Goal: Transaction & Acquisition: Purchase product/service

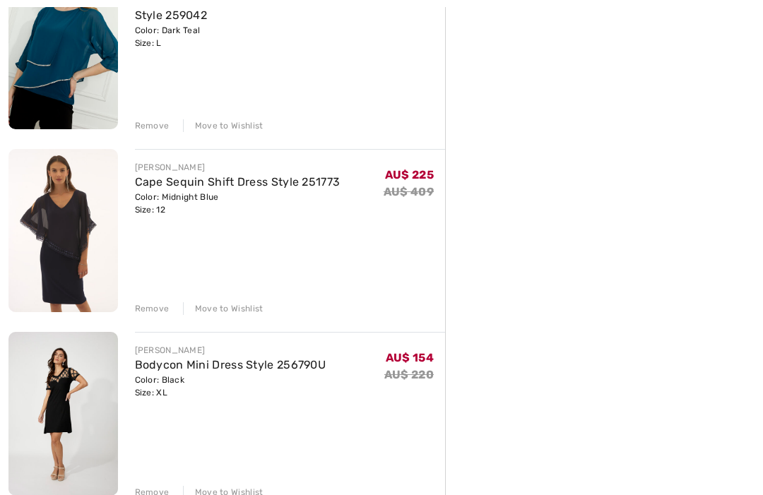
scroll to position [585, 0]
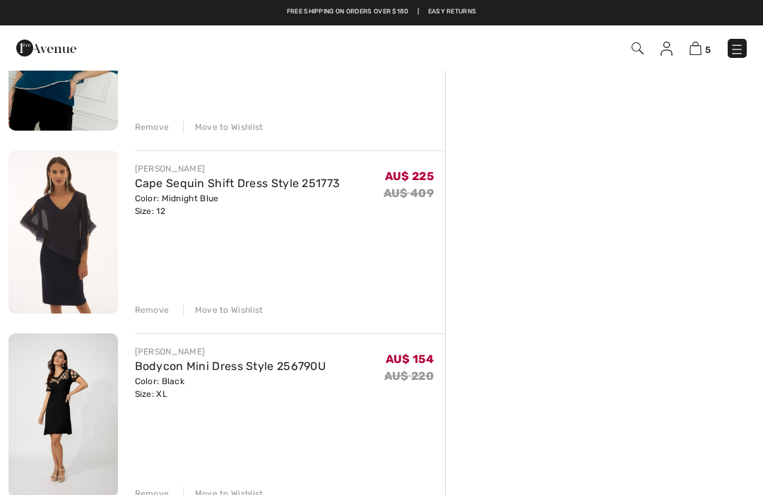
click at [149, 312] on div "Remove" at bounding box center [152, 310] width 35 height 13
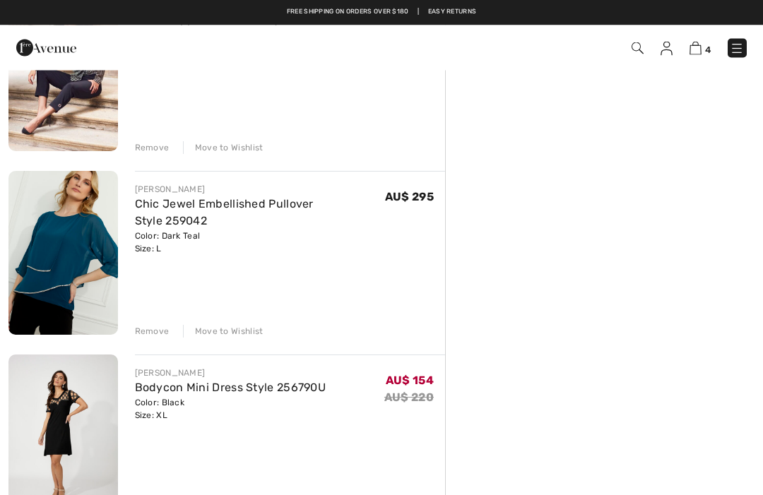
scroll to position [379, 0]
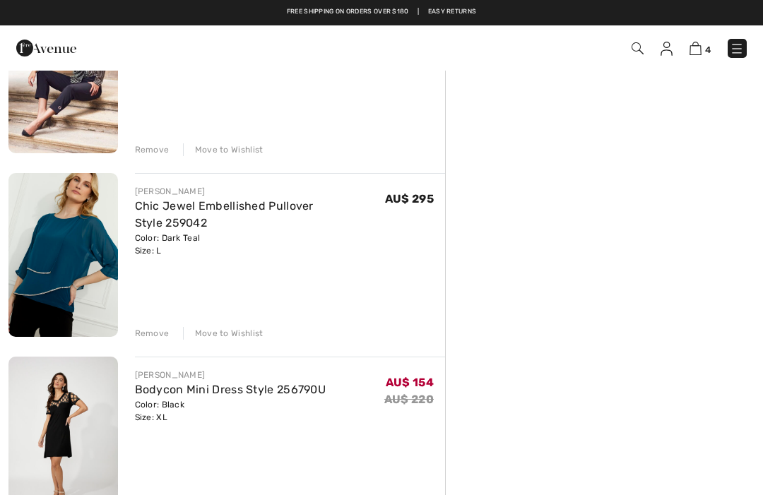
click at [59, 261] on img at bounding box center [63, 255] width 110 height 164
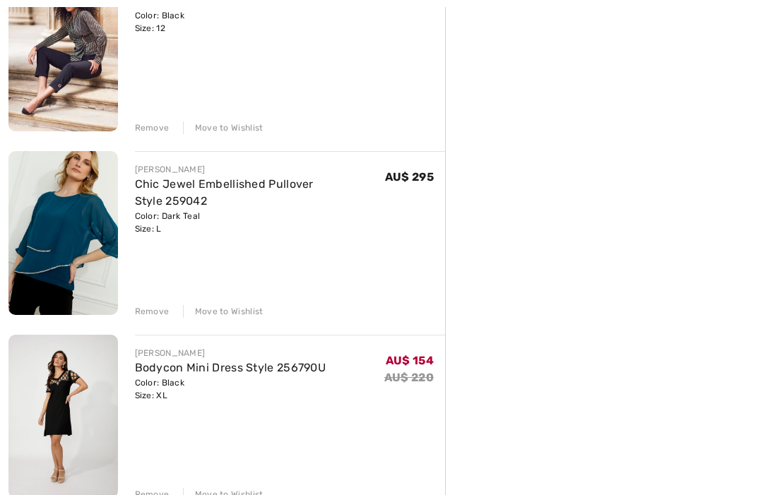
scroll to position [401, 0]
click at [153, 312] on div "Remove" at bounding box center [152, 311] width 35 height 13
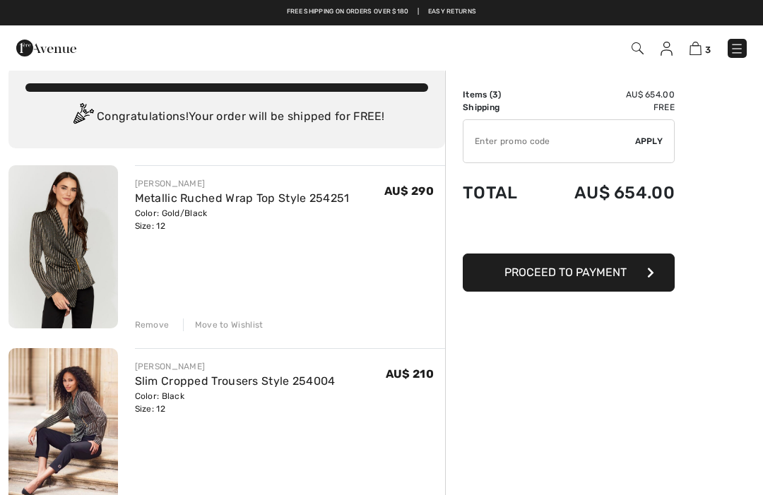
scroll to position [0, 0]
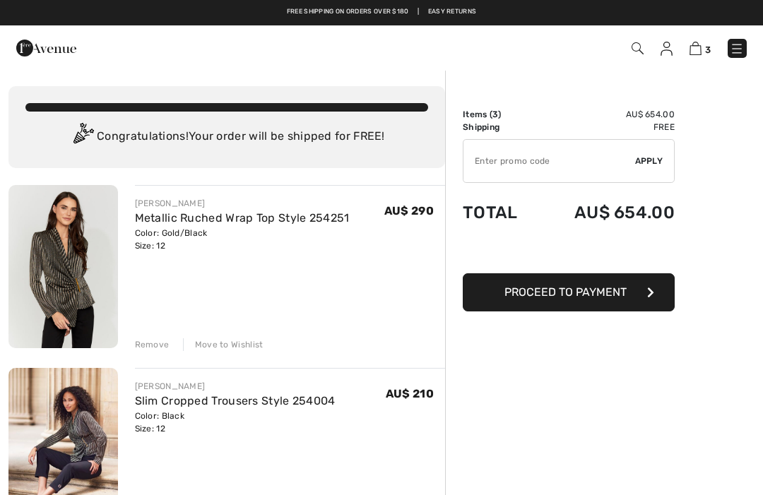
click at [82, 297] on img at bounding box center [63, 266] width 110 height 163
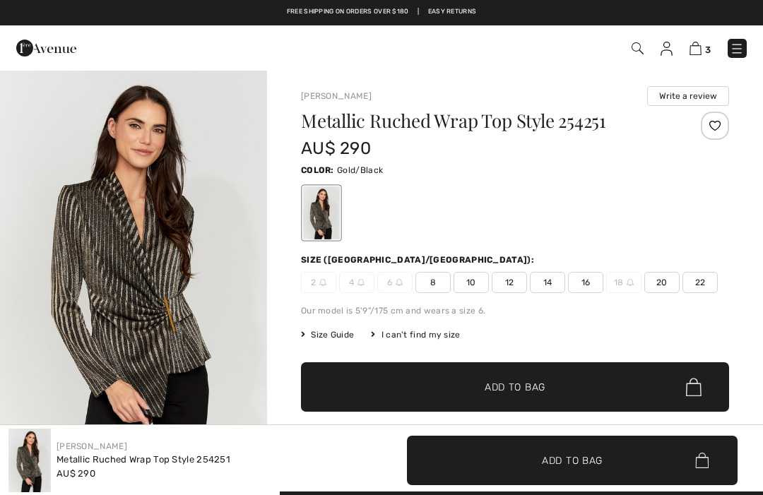
checkbox input "true"
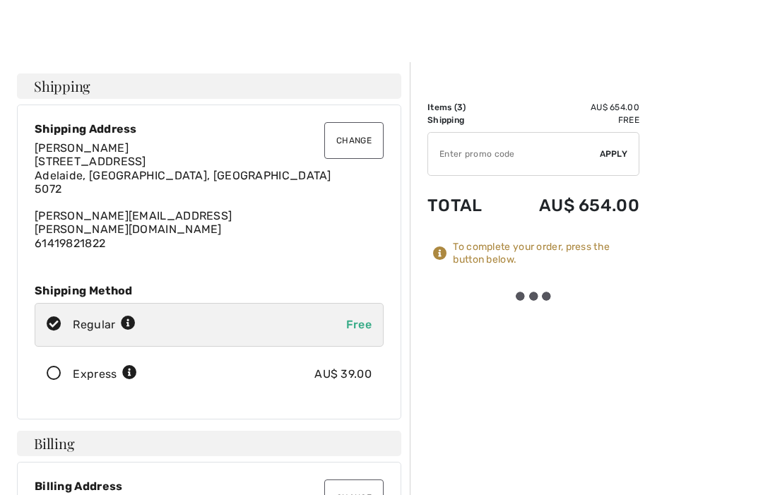
scroll to position [8, 0]
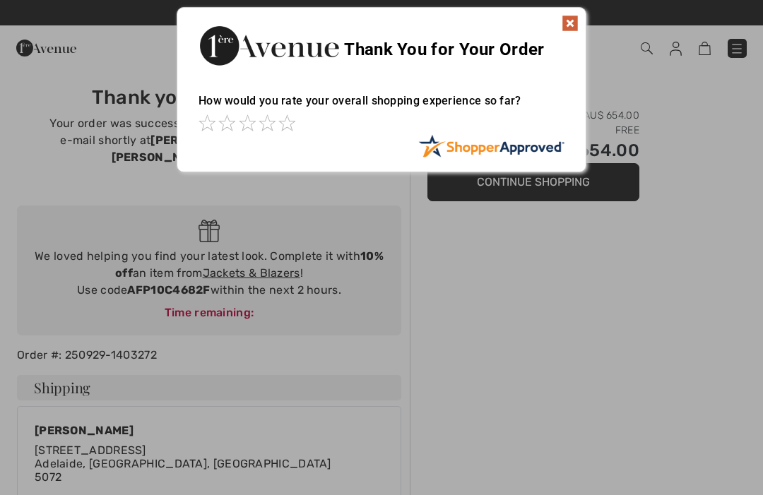
click at [295, 120] on span at bounding box center [286, 122] width 17 height 17
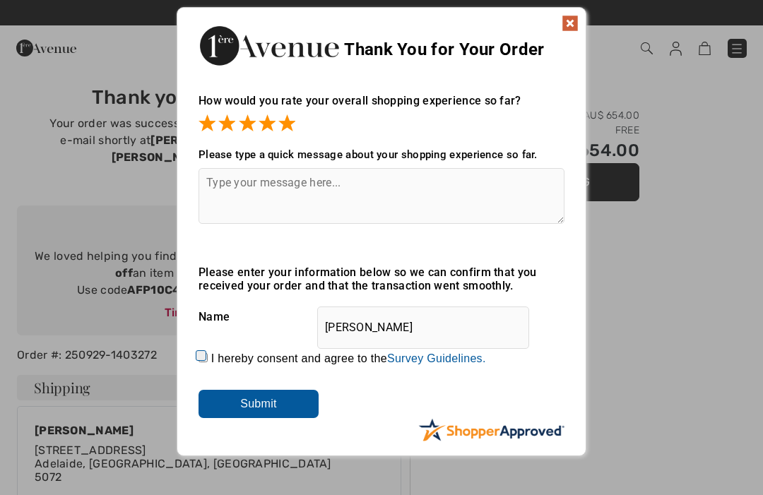
click at [261, 410] on input "Submit" at bounding box center [259, 404] width 120 height 28
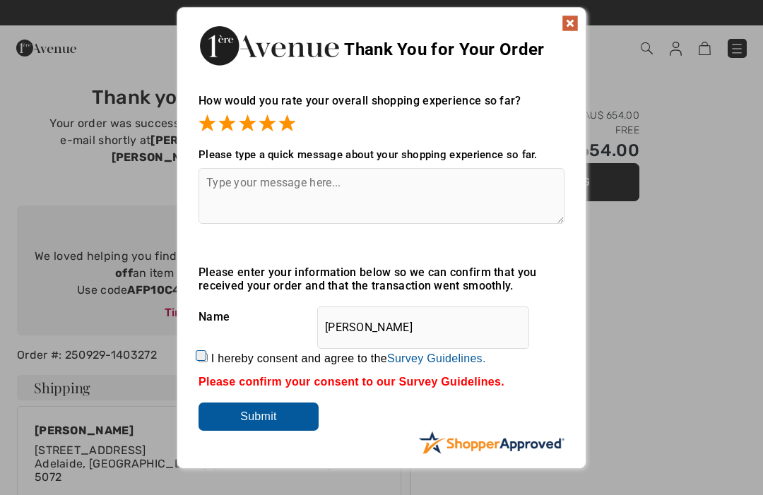
click at [204, 363] on input "I hereby consent and agree to the By submitting a review, you grant permission …" at bounding box center [203, 357] width 9 height 9
checkbox input "true"
click at [263, 424] on input "Submit" at bounding box center [259, 417] width 120 height 28
